Goal: Check status

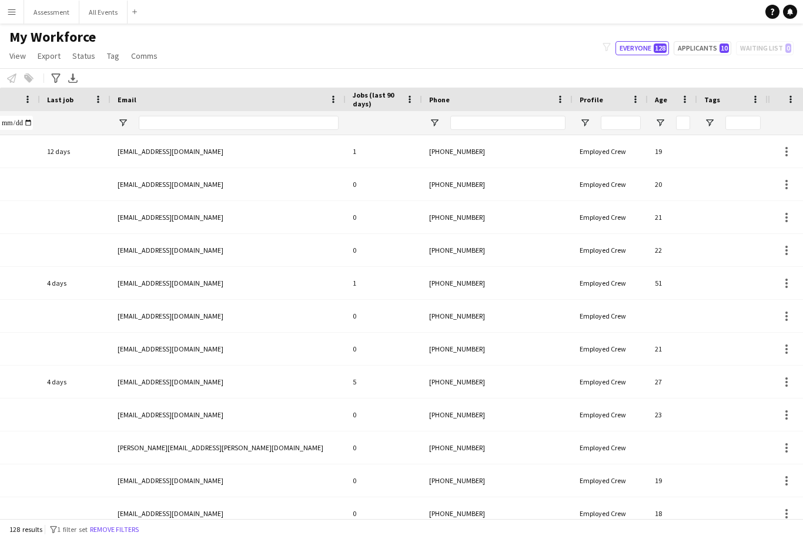
scroll to position [0, 431]
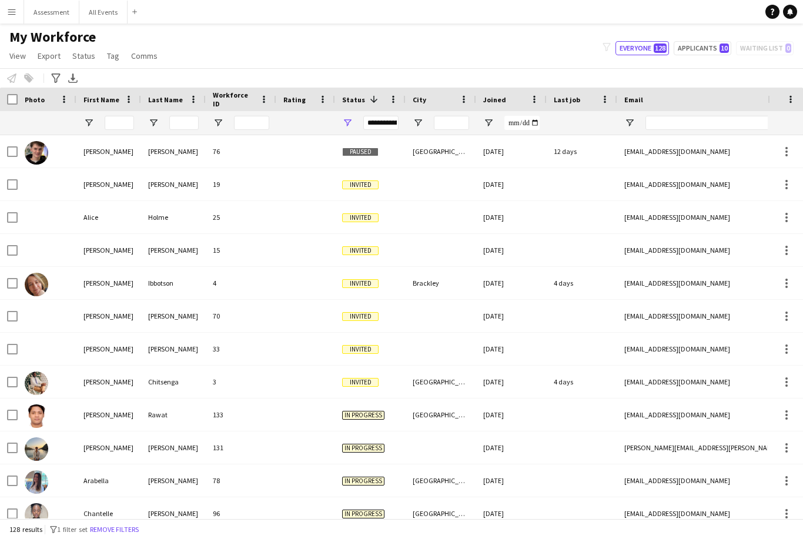
click at [6, 14] on button "Menu" at bounding box center [12, 12] width 24 height 24
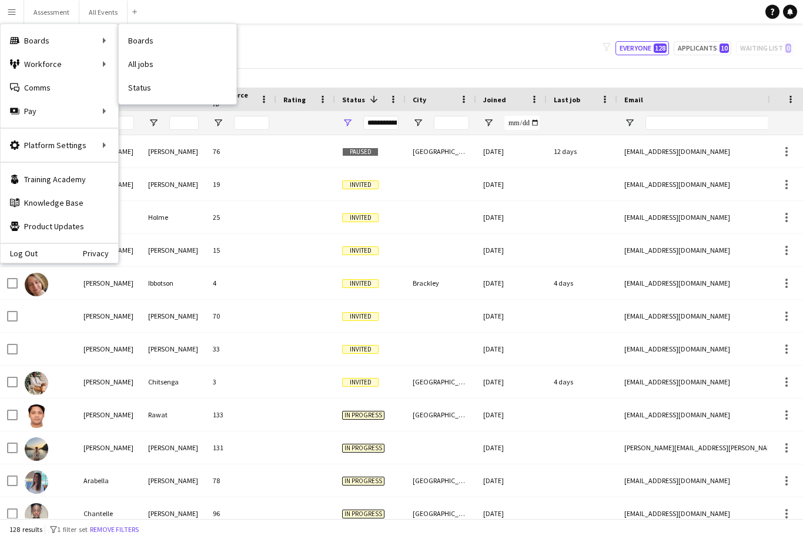
click at [159, 87] on link "Status" at bounding box center [178, 88] width 118 height 24
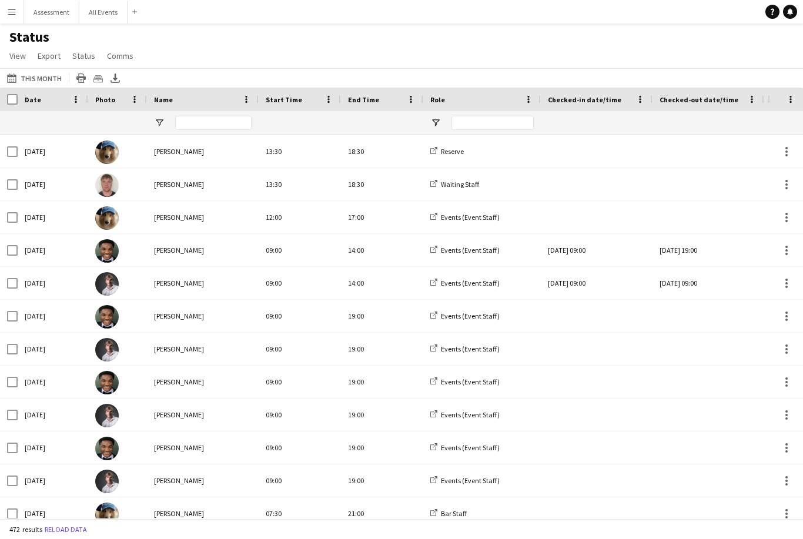
click at [45, 73] on button "27-09-2025 to 03-10-2025 This Month" at bounding box center [34, 78] width 59 height 14
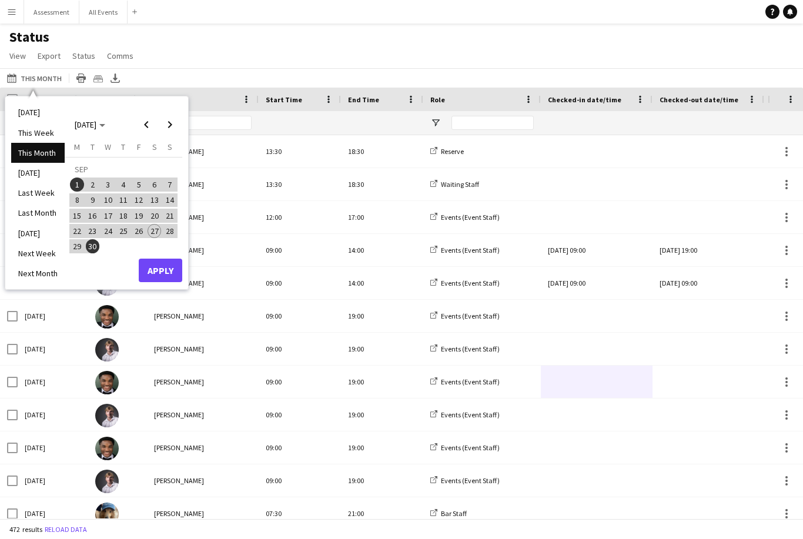
click at [42, 116] on li "[DATE]" at bounding box center [37, 112] width 53 height 20
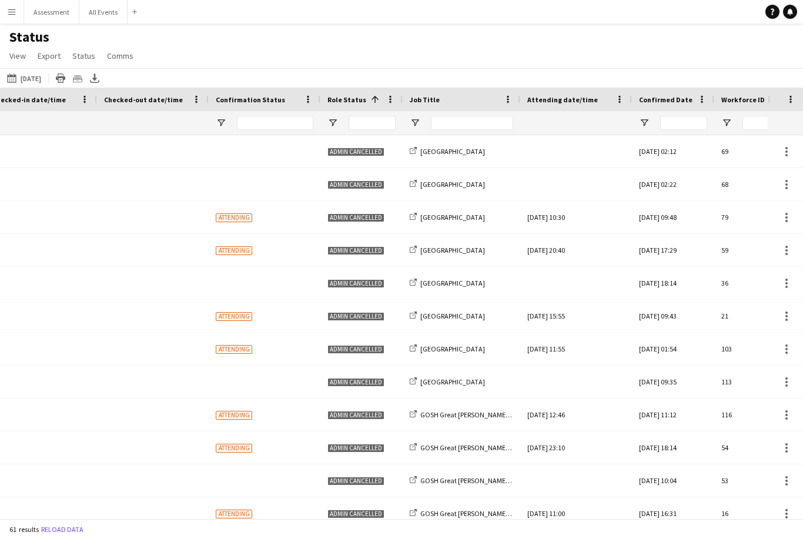
click at [345, 123] on div at bounding box center [361, 123] width 82 height 24
click at [337, 120] on span "Open Filter Menu" at bounding box center [332, 123] width 11 height 11
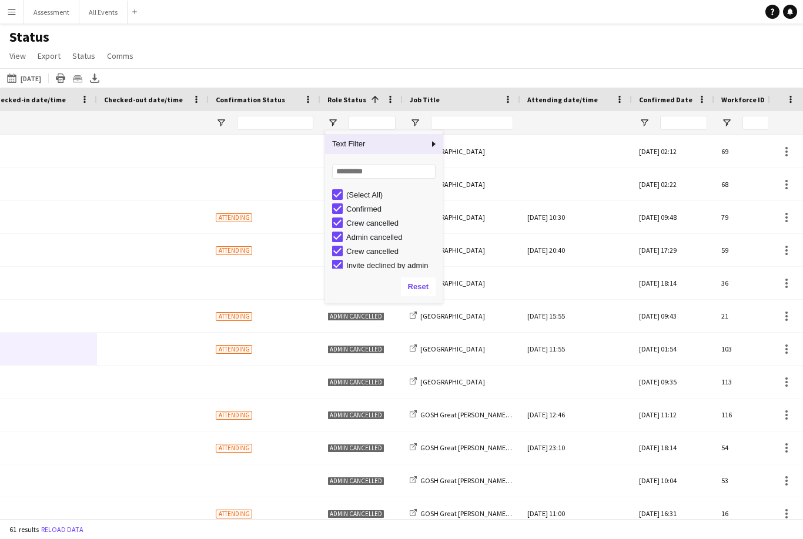
click at [374, 193] on div "(Select All)" at bounding box center [392, 194] width 93 height 9
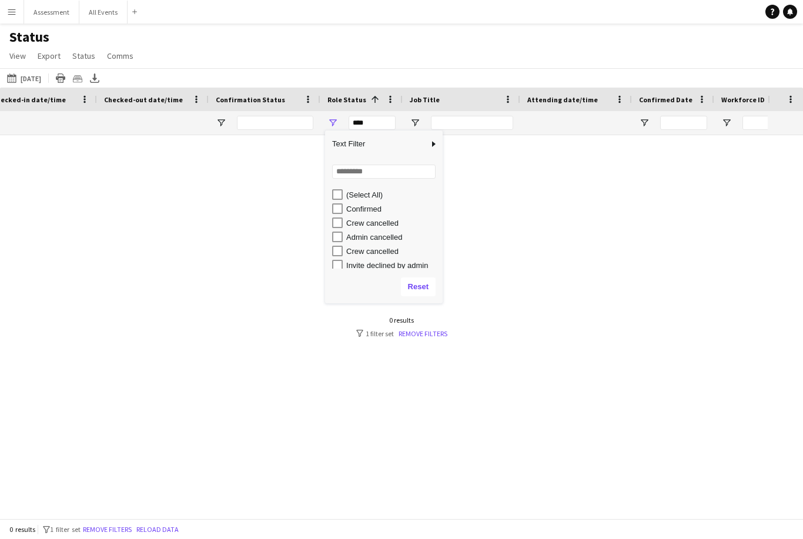
click at [372, 210] on div "Confirmed" at bounding box center [392, 208] width 93 height 9
type input "**********"
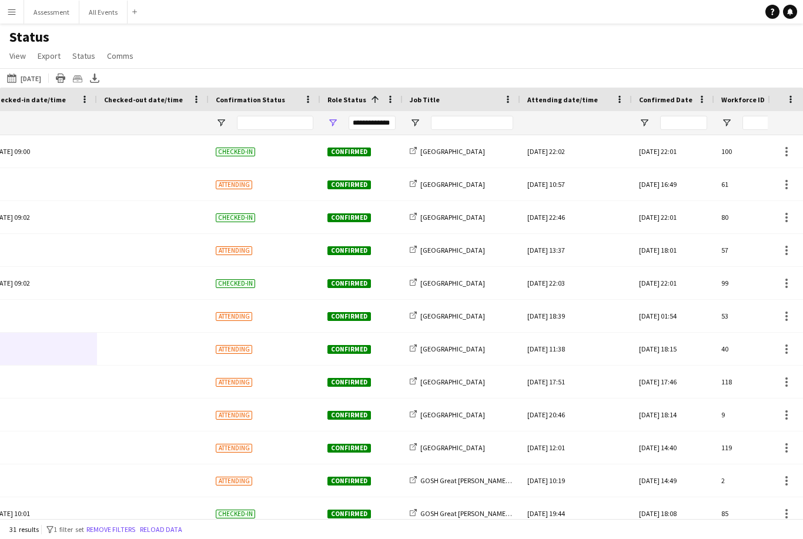
click at [526, 31] on div "Status View Views Default view New view Update view Delete view Edit name Custo…" at bounding box center [401, 48] width 803 height 40
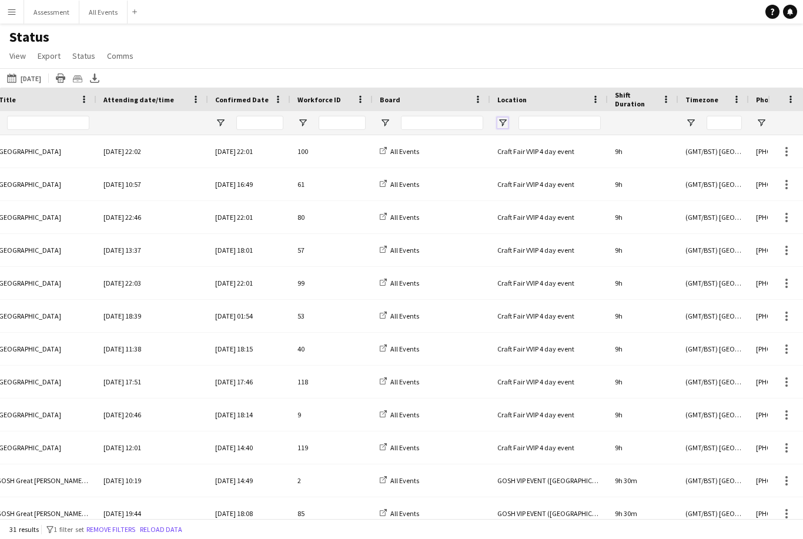
click at [501, 118] on span "Open Filter Menu" at bounding box center [502, 123] width 11 height 11
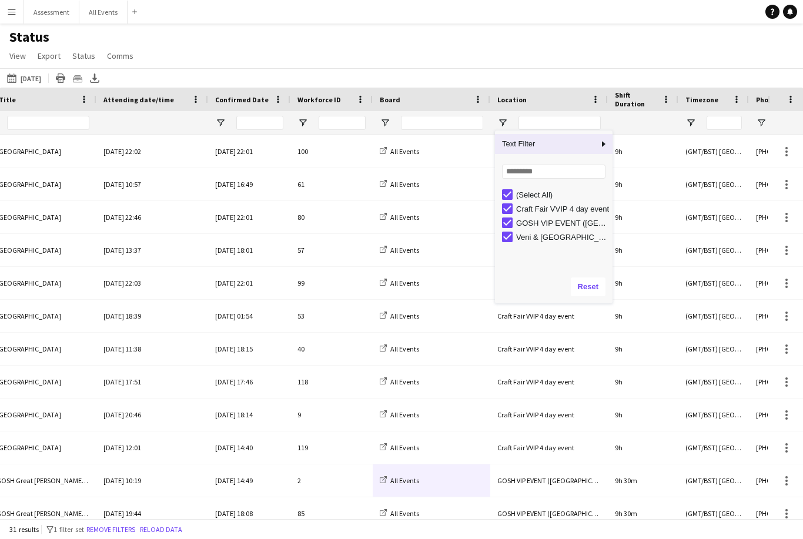
click at [544, 190] on div "(Select All)" at bounding box center [562, 194] width 93 height 9
type input "***"
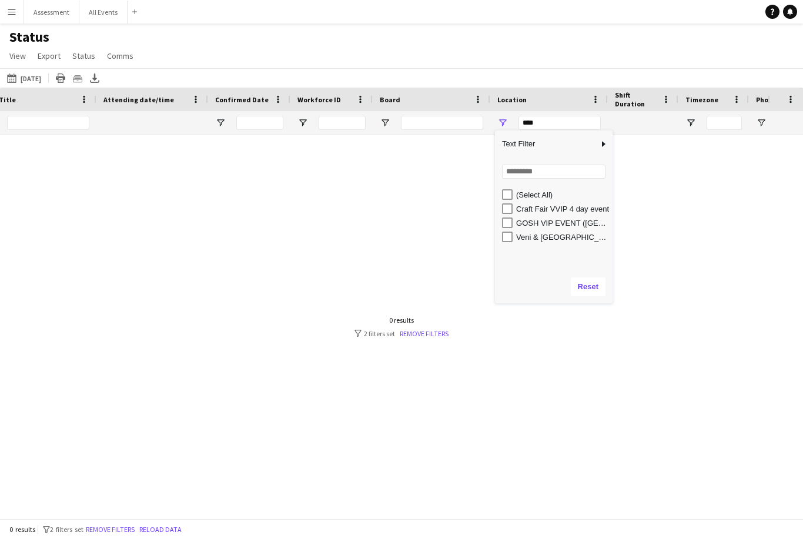
click at [567, 219] on div "GOSH VIP EVENT (Great Tew Estate)" at bounding box center [562, 223] width 93 height 9
type input "**********"
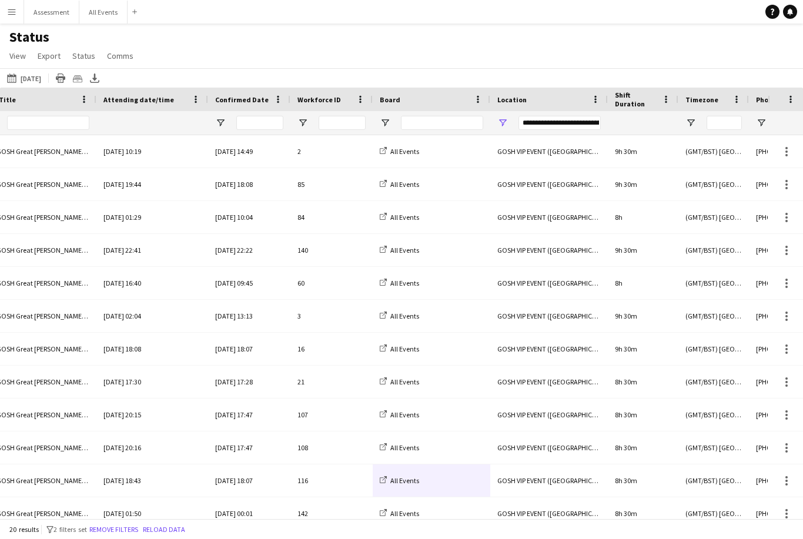
click at [586, 16] on app-navbar "Menu Boards Boards Boards All jobs Status Workforce Workforce My Workforce Recr…" at bounding box center [401, 12] width 803 height 24
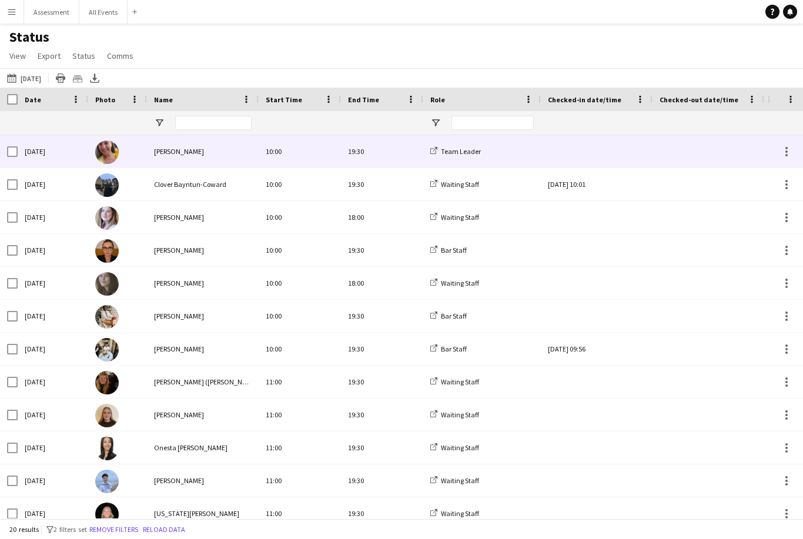
click at [579, 135] on div at bounding box center [597, 151] width 98 height 32
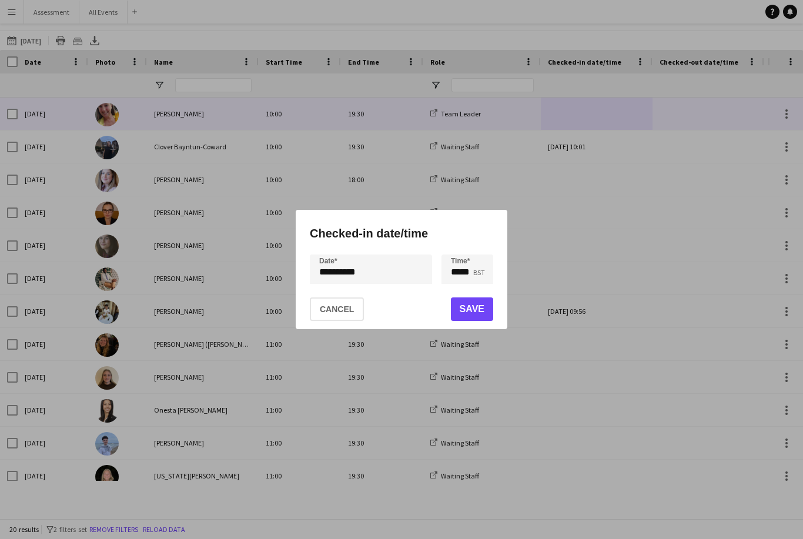
click at [485, 313] on button "Save" at bounding box center [472, 309] width 42 height 24
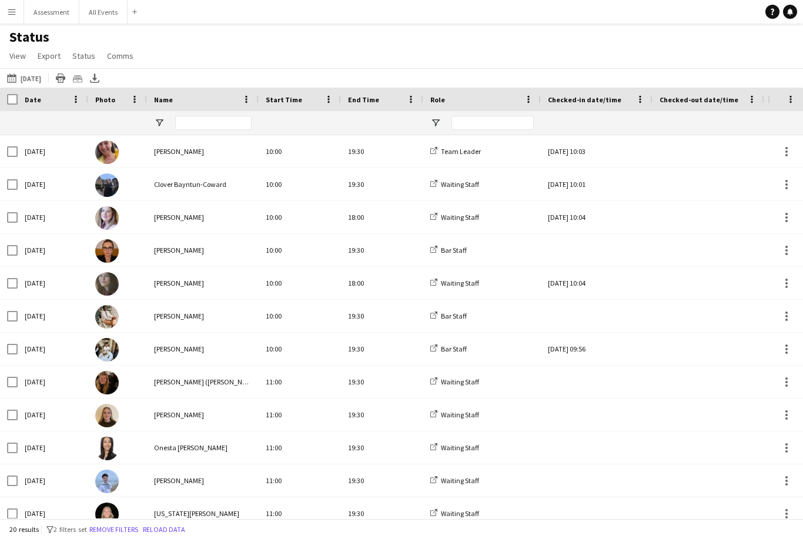
click at [768, 17] on link "Help" at bounding box center [772, 12] width 14 height 14
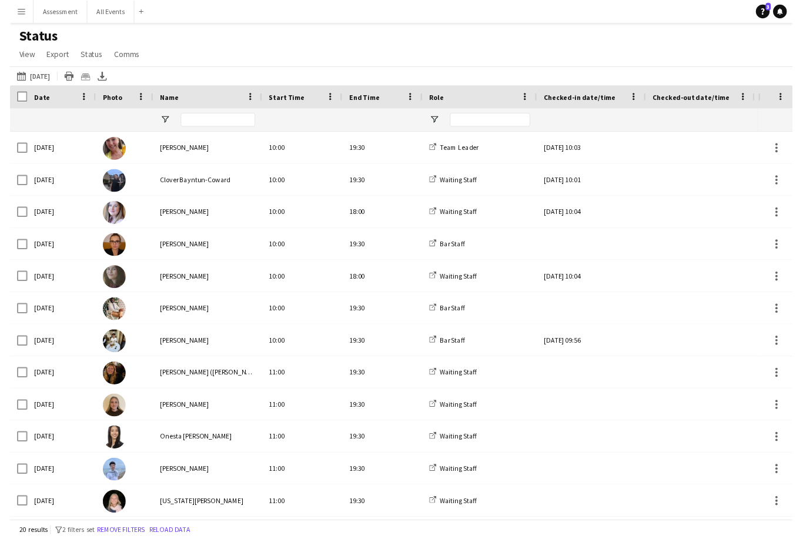
scroll to position [14, 0]
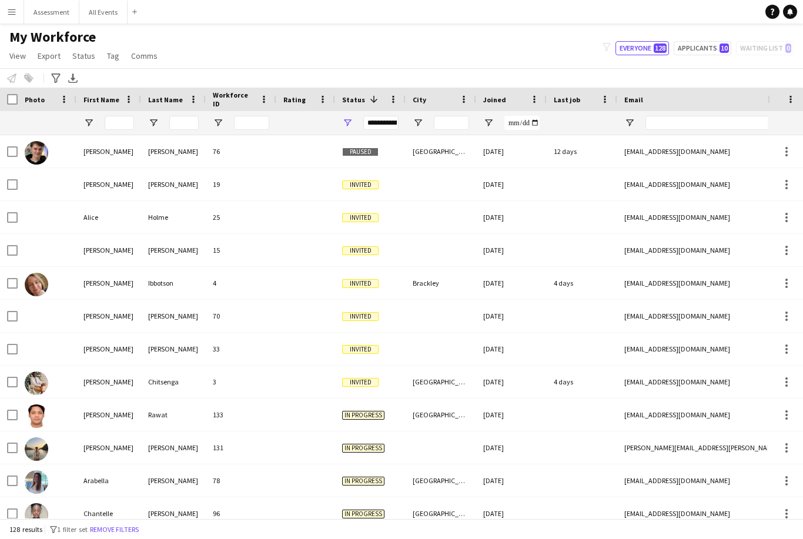
click at [770, 15] on icon "Help" at bounding box center [771, 11] width 7 height 7
click at [767, 18] on div "Help Notifications" at bounding box center [784, 12] width 38 height 14
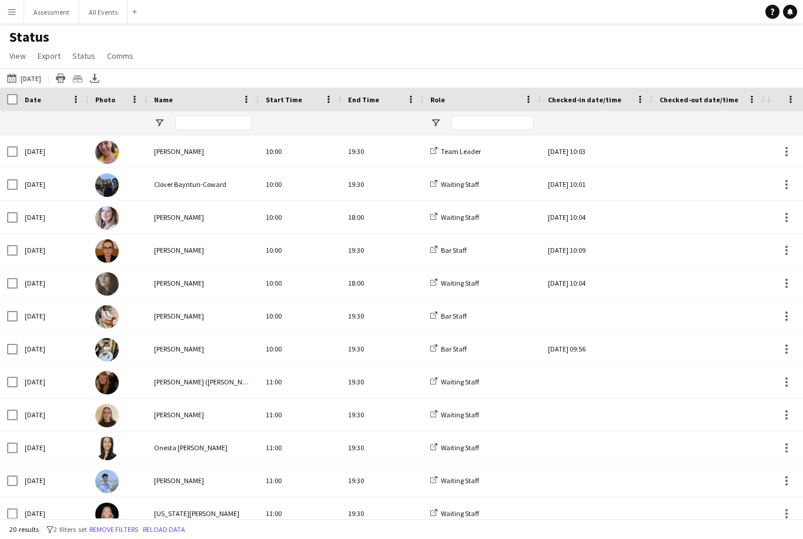
click at [600, 310] on div at bounding box center [597, 316] width 98 height 32
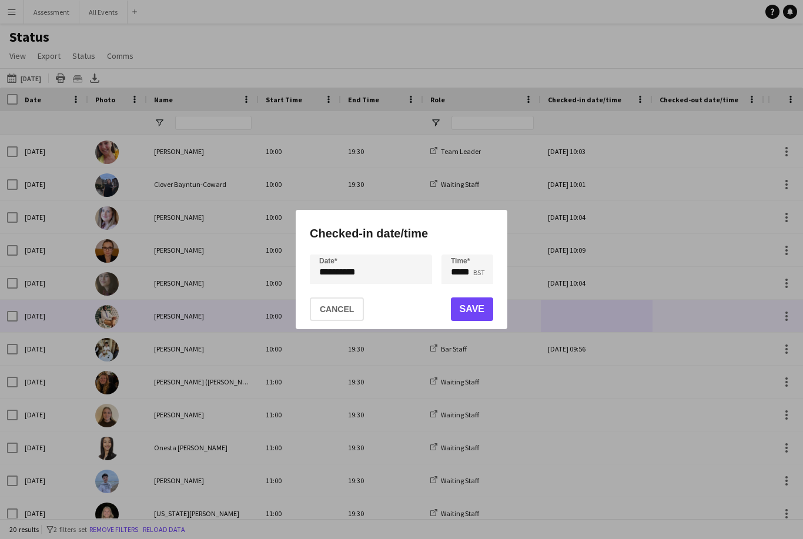
click at [489, 308] on button "Save" at bounding box center [472, 309] width 42 height 24
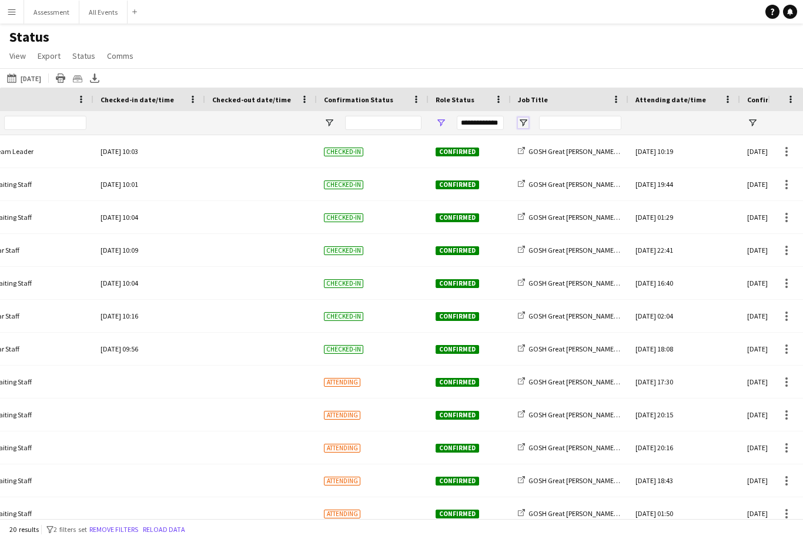
click at [526, 126] on span "Open Filter Menu" at bounding box center [523, 123] width 11 height 11
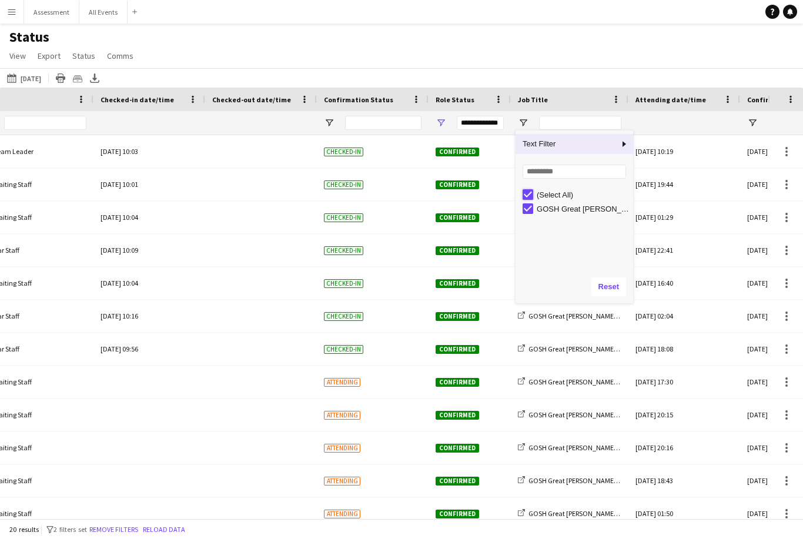
type input "***"
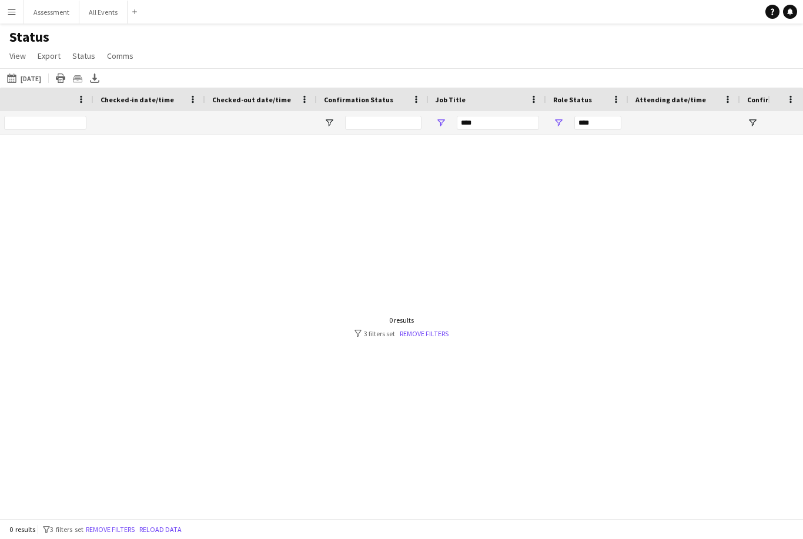
click at [590, 56] on div "Status View Views Default view New view Update view Delete view Edit name Custo…" at bounding box center [401, 48] width 803 height 40
click at [136, 529] on button "Remove filters" at bounding box center [109, 529] width 53 height 13
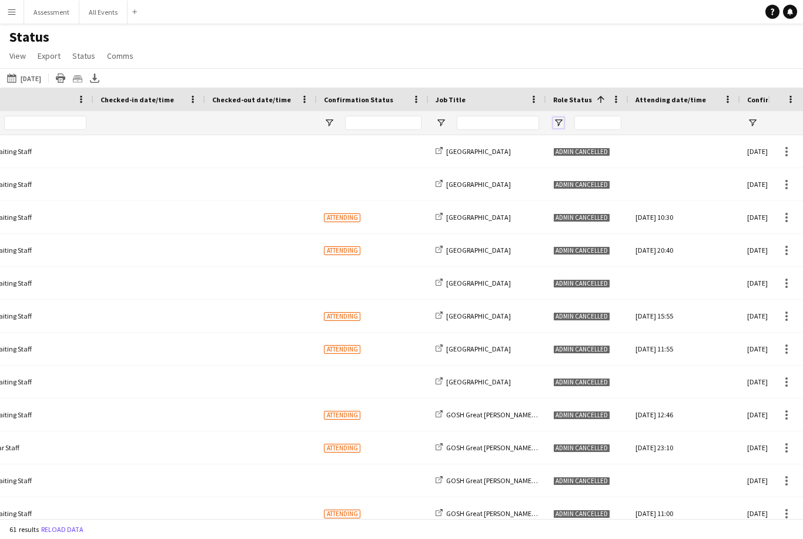
click at [555, 123] on span "Open Filter Menu" at bounding box center [558, 123] width 11 height 11
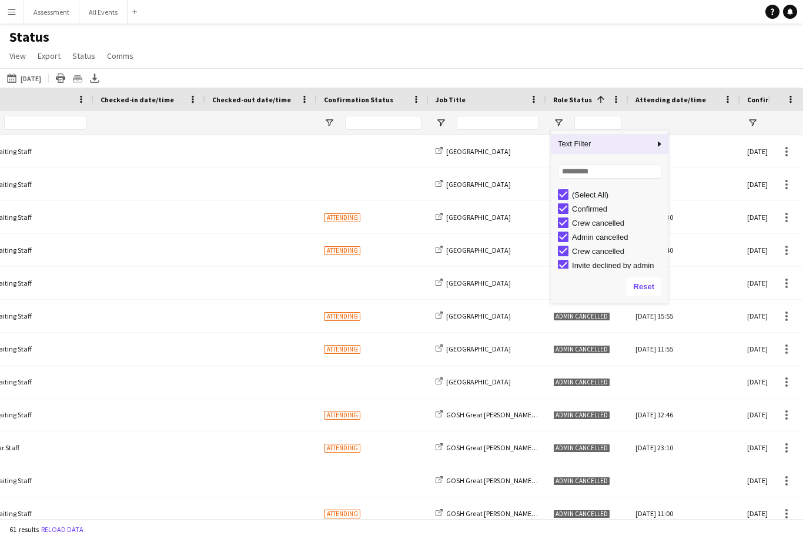
click at [603, 198] on div "(Select All)" at bounding box center [618, 194] width 93 height 9
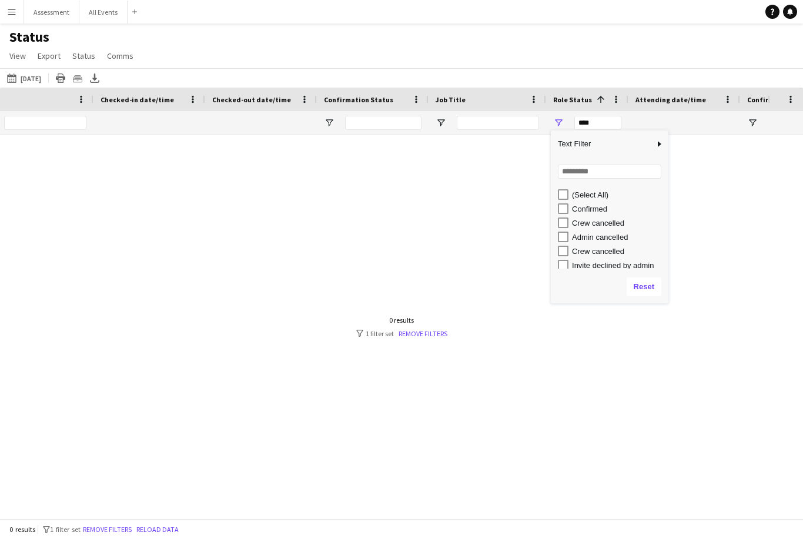
click at [608, 210] on div "Confirmed" at bounding box center [618, 208] width 93 height 9
type input "**********"
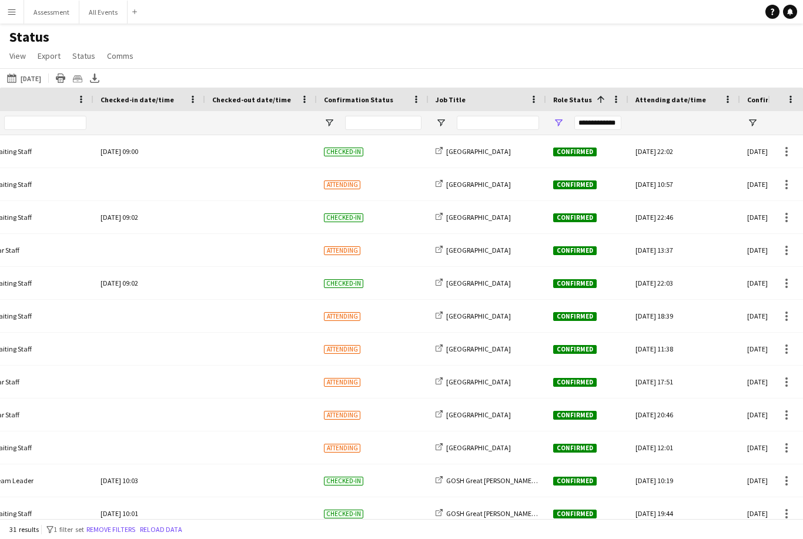
click at [578, 24] on main "Status View Views Default view New view Update view Delete view Edit name Custo…" at bounding box center [401, 273] width 803 height 499
